Goal: Information Seeking & Learning: Learn about a topic

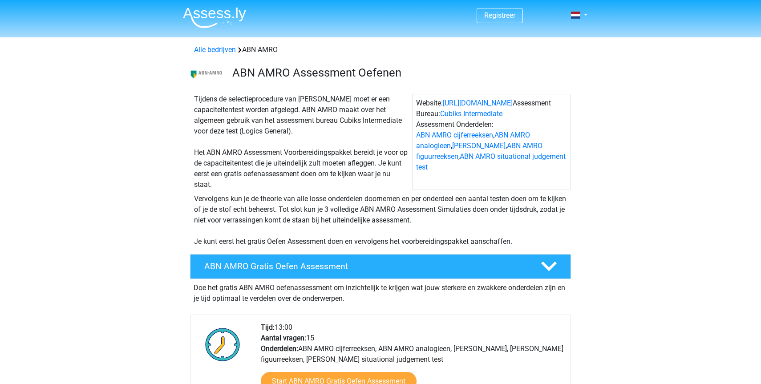
click at [237, 101] on div "Tijdens de selectieprocedure van ABN AMRO moet er een capaciteitentest worden a…" at bounding box center [301, 142] width 222 height 96
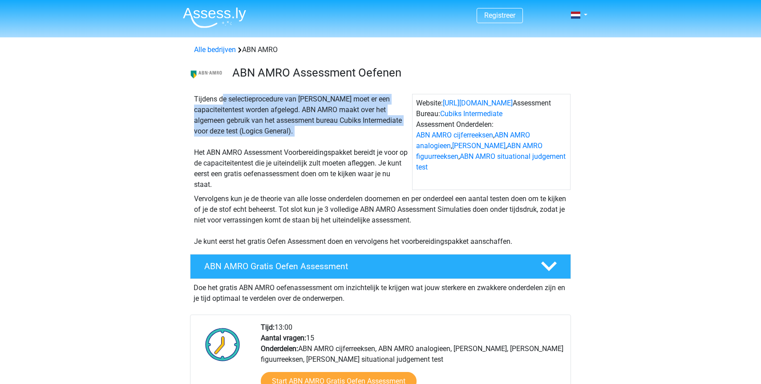
click at [237, 101] on div "Tijdens de selectieprocedure van ABN AMRO moet er een capaciteitentest worden a…" at bounding box center [301, 142] width 222 height 96
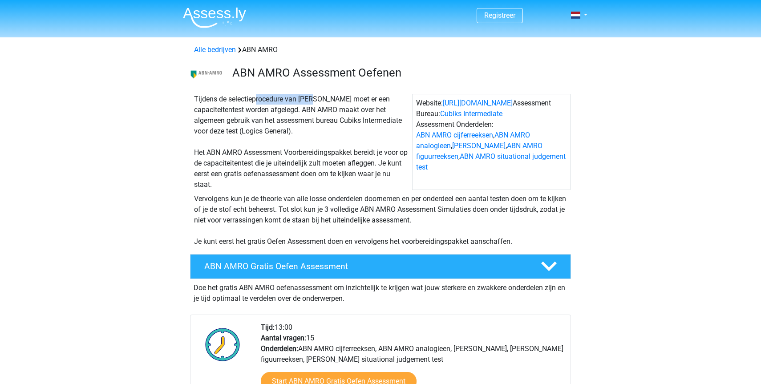
click at [237, 101] on div "Tijdens de selectieprocedure van ABN AMRO moet er een capaciteitentest worden a…" at bounding box center [301, 142] width 222 height 96
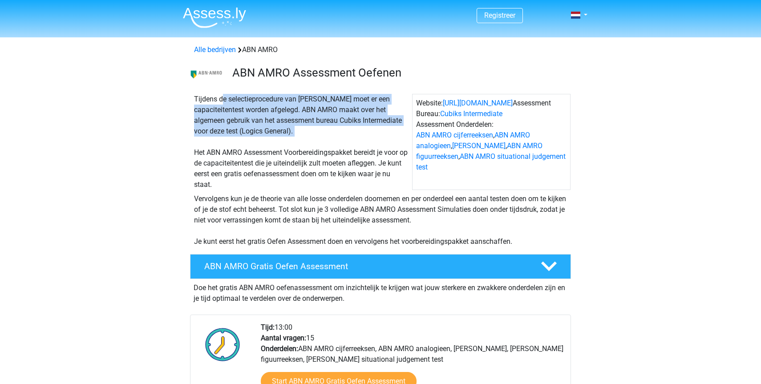
click at [237, 101] on div "Tijdens de selectieprocedure van ABN AMRO moet er een capaciteitentest worden a…" at bounding box center [301, 142] width 222 height 96
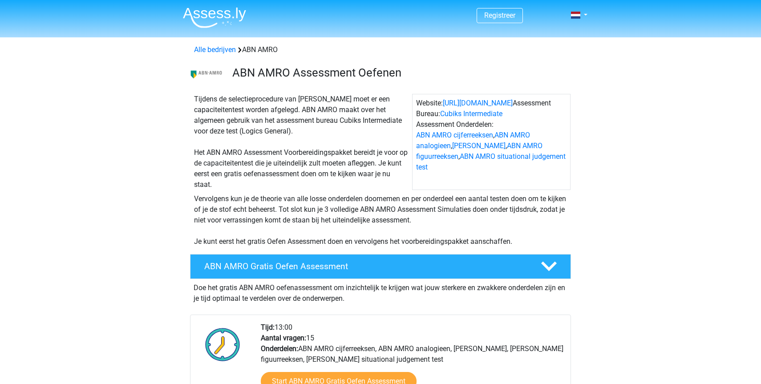
click at [228, 153] on div "Tijdens de selectieprocedure van ABN AMRO moet er een capaciteitentest worden a…" at bounding box center [301, 142] width 222 height 96
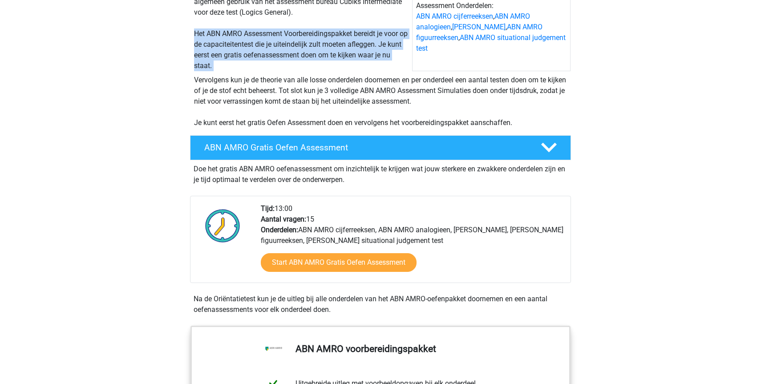
scroll to position [126, 0]
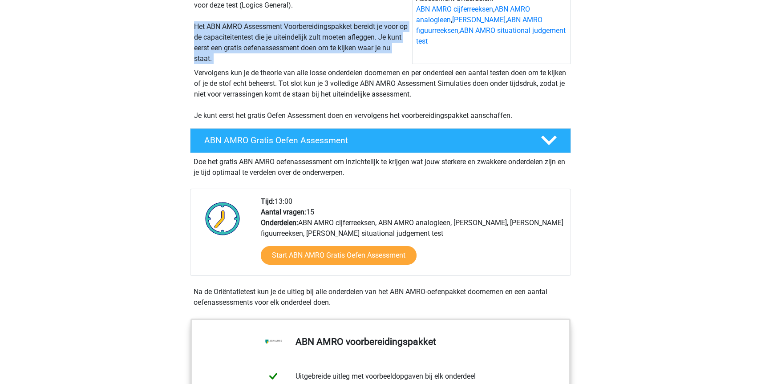
click at [199, 164] on div "Doe het gratis ABN AMRO oefenassessment om inzichtelijk te krijgen wat jouw ste…" at bounding box center [380, 165] width 381 height 25
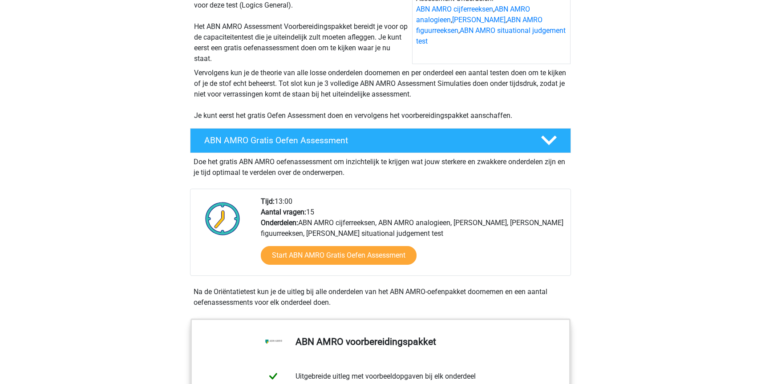
click at [199, 164] on div "Doe het gratis ABN AMRO oefenassessment om inzichtelijk te krijgen wat jouw ste…" at bounding box center [380, 165] width 381 height 25
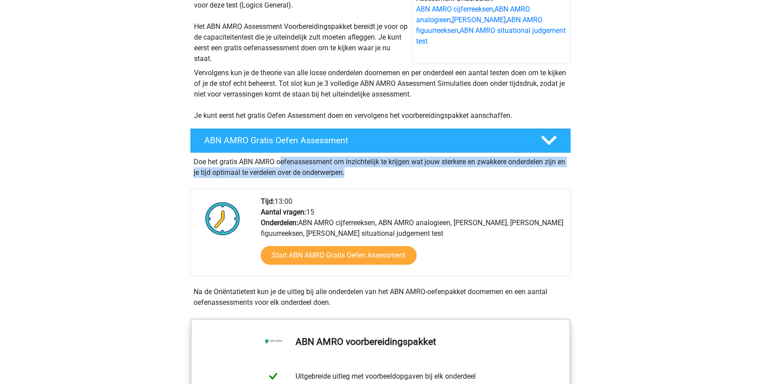
click at [199, 164] on div "Doe het gratis ABN AMRO oefenassessment om inzichtelijk te krijgen wat jouw ste…" at bounding box center [380, 165] width 381 height 25
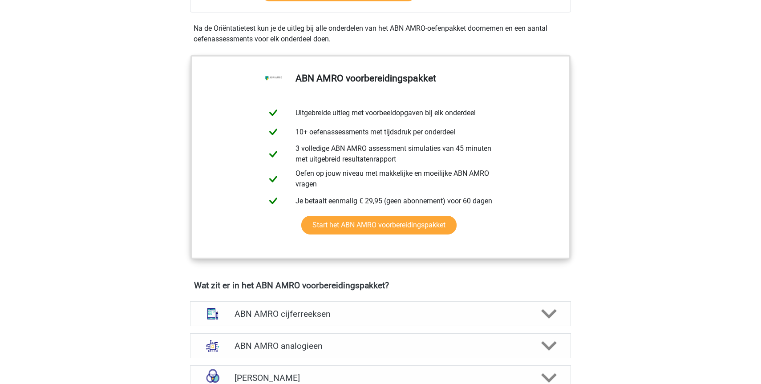
scroll to position [585, 0]
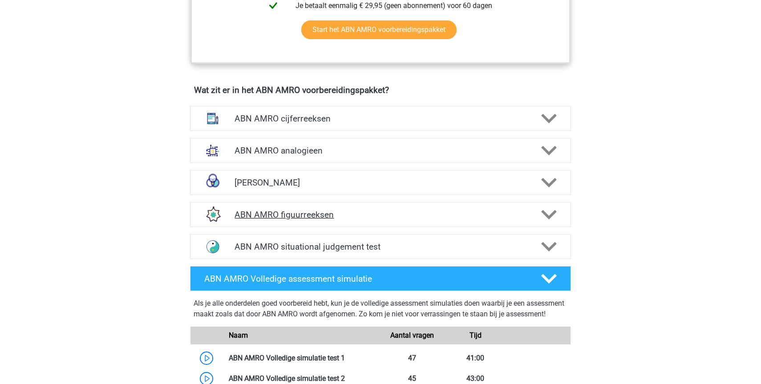
click at [338, 207] on div "ABN AMRO figuurreeksen" at bounding box center [380, 214] width 381 height 25
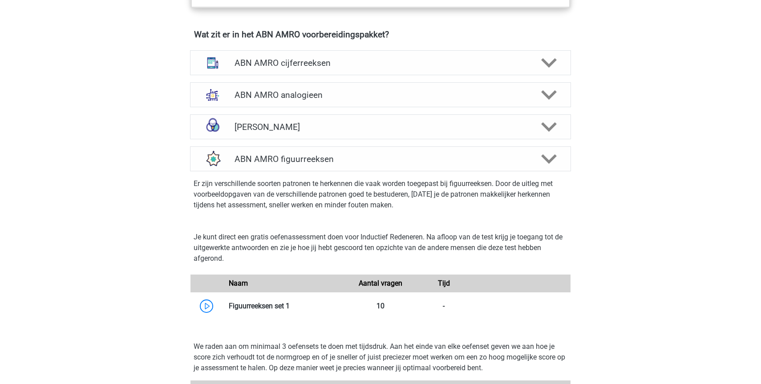
scroll to position [643, 0]
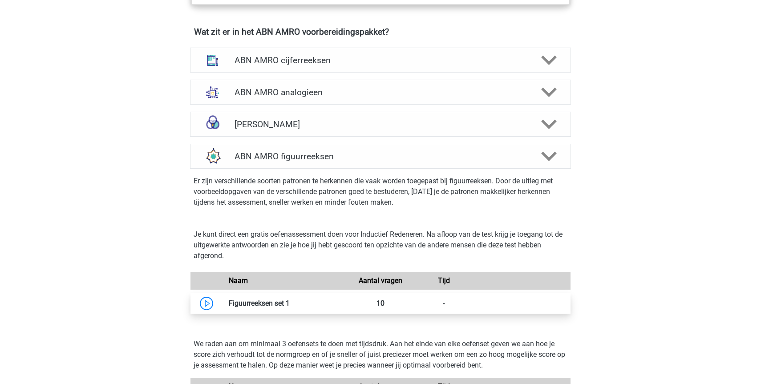
click at [290, 307] on link at bounding box center [290, 303] width 0 height 8
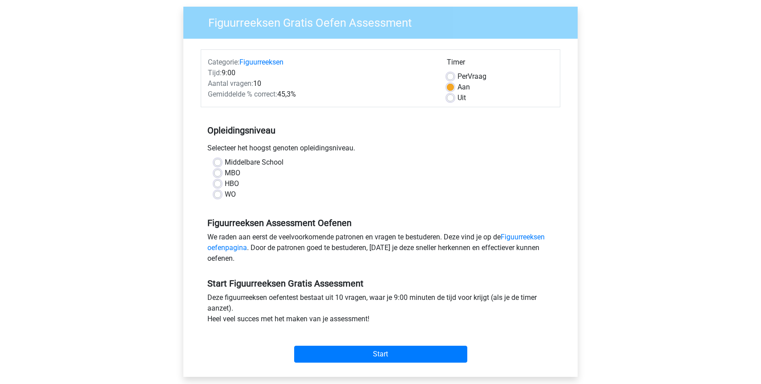
scroll to position [67, 0]
click at [229, 173] on label "MBO" at bounding box center [233, 172] width 16 height 11
click at [221, 173] on input "MBO" at bounding box center [217, 171] width 7 height 9
radio input "true"
click at [225, 184] on label "HBO" at bounding box center [232, 183] width 14 height 11
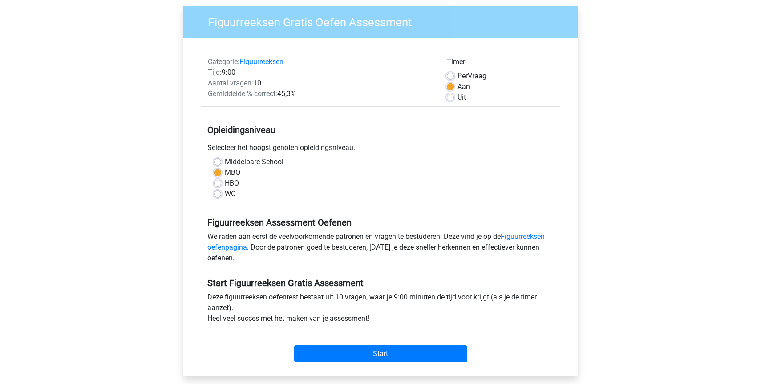
click at [220, 184] on input "HBO" at bounding box center [217, 182] width 7 height 9
radio input "true"
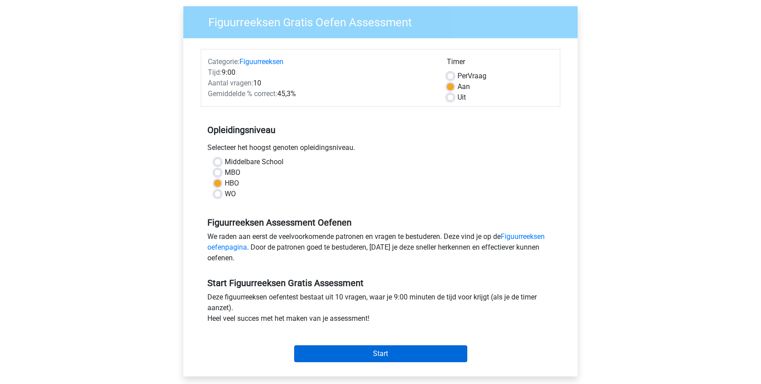
click at [398, 355] on input "Start" at bounding box center [380, 353] width 173 height 17
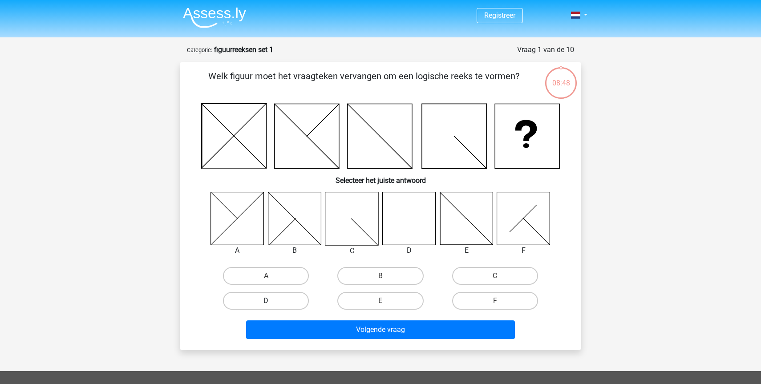
click at [292, 304] on label "D" at bounding box center [266, 301] width 86 height 18
click at [272, 304] on input "D" at bounding box center [269, 304] width 6 height 6
radio input "true"
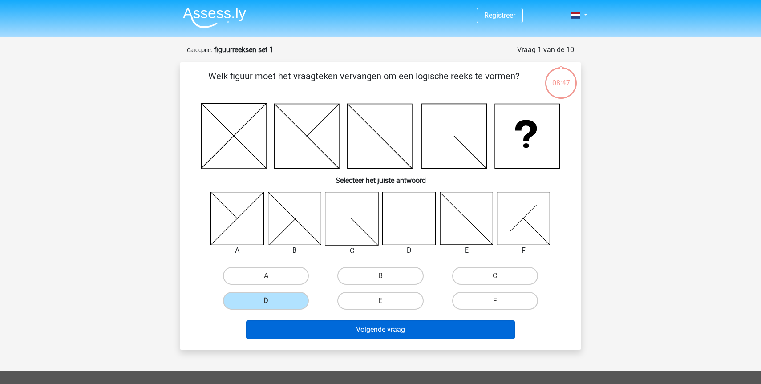
click at [305, 327] on button "Volgende vraag" at bounding box center [380, 329] width 269 height 19
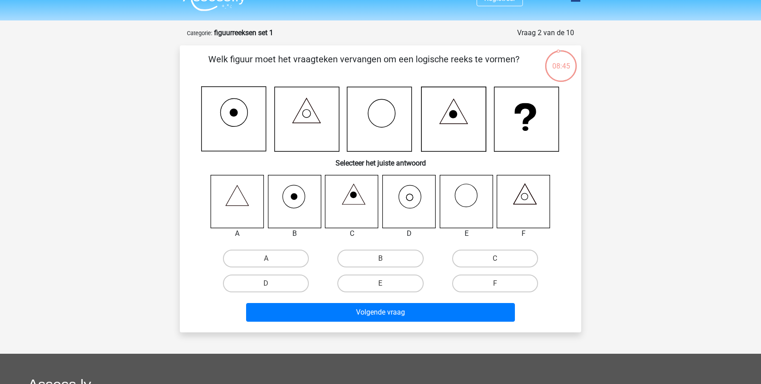
scroll to position [17, 0]
